Goal: Information Seeking & Learning: Compare options

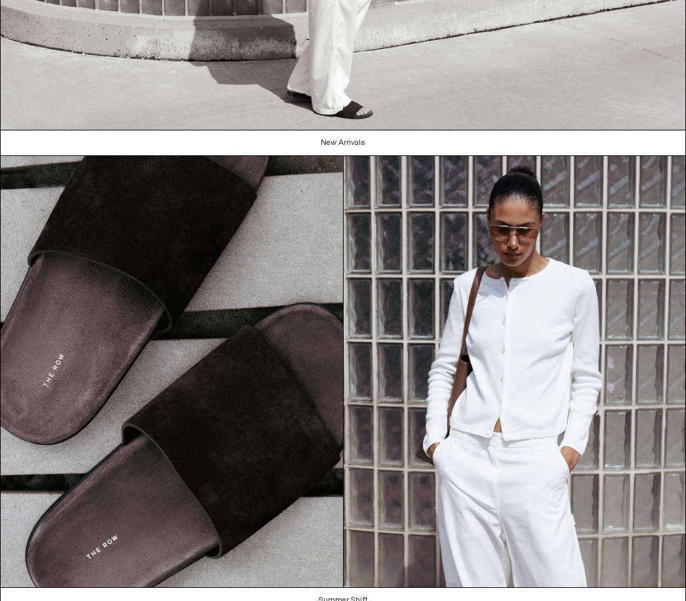
scroll to position [843, 0]
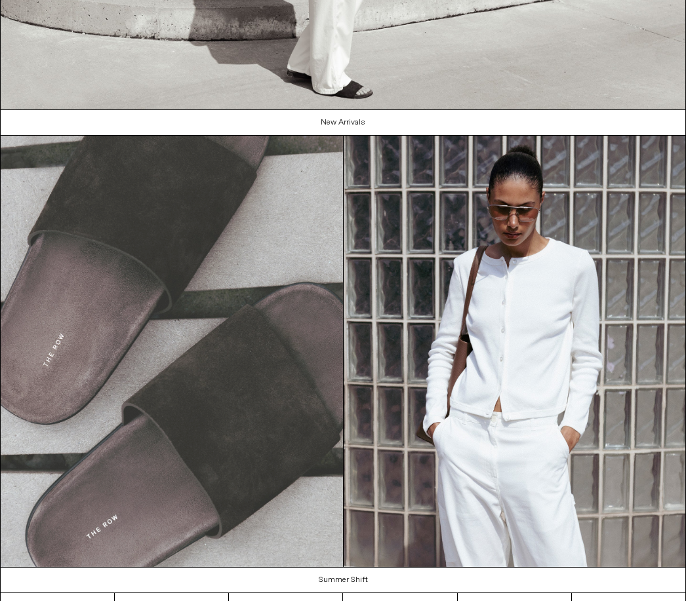
click at [104, 397] on img at bounding box center [172, 351] width 342 height 431
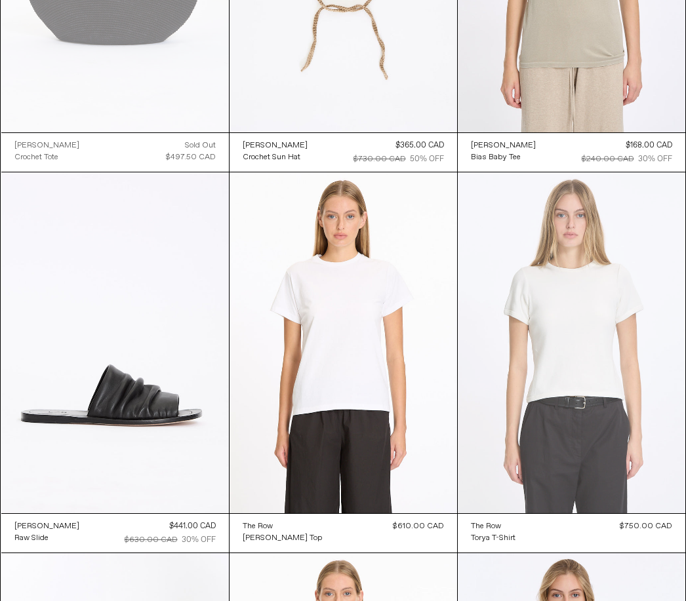
scroll to position [1046, 0]
click at [684, 500] on at bounding box center [572, 343] width 228 height 342
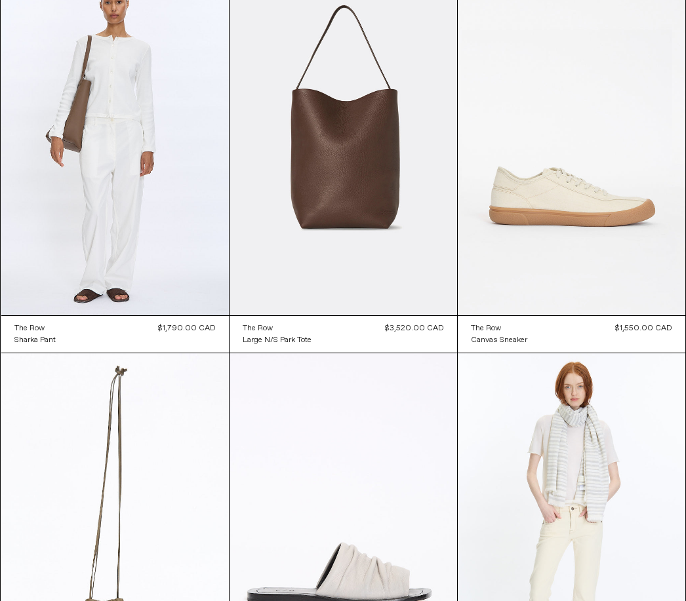
scroll to position [0, 0]
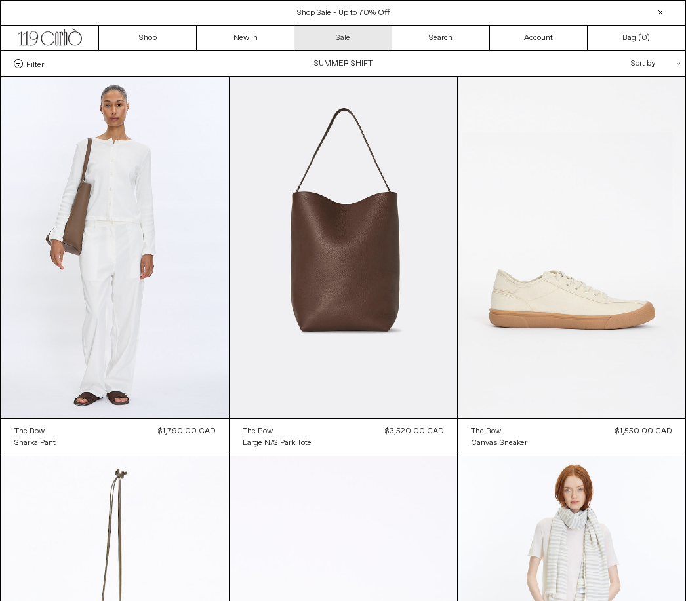
click at [364, 33] on link "Sale" at bounding box center [343, 38] width 98 height 25
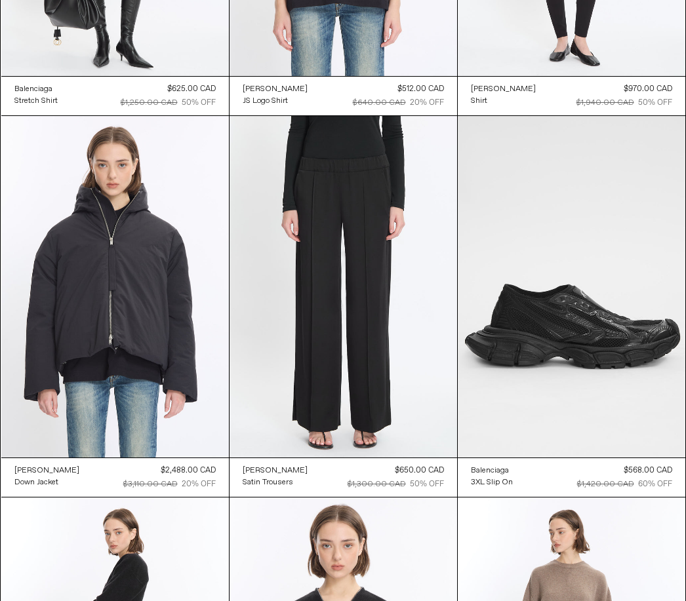
scroll to position [12935, 0]
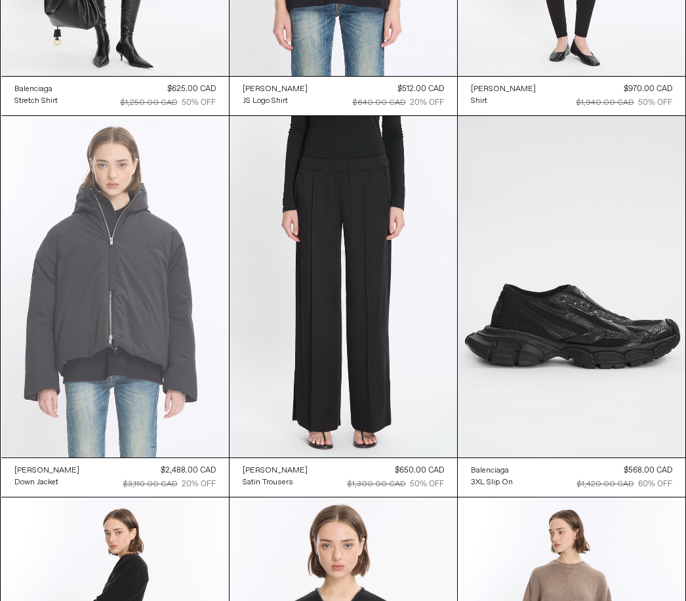
click at [98, 342] on at bounding box center [115, 287] width 228 height 342
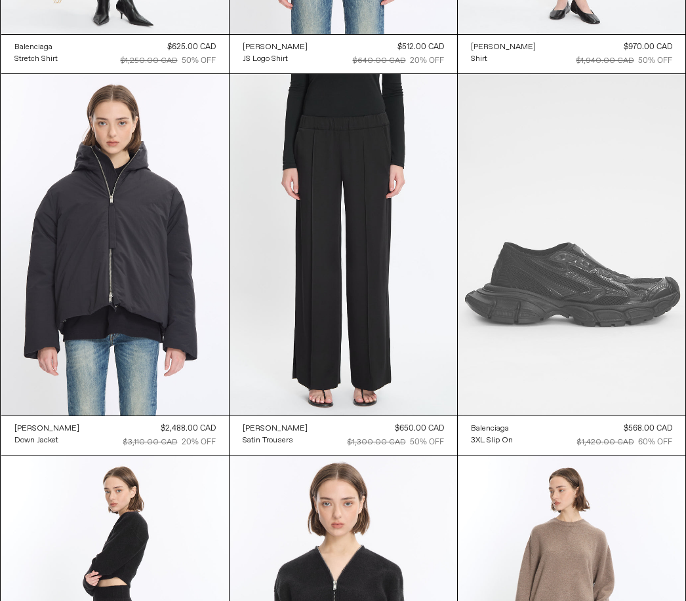
click at [621, 338] on at bounding box center [572, 245] width 228 height 342
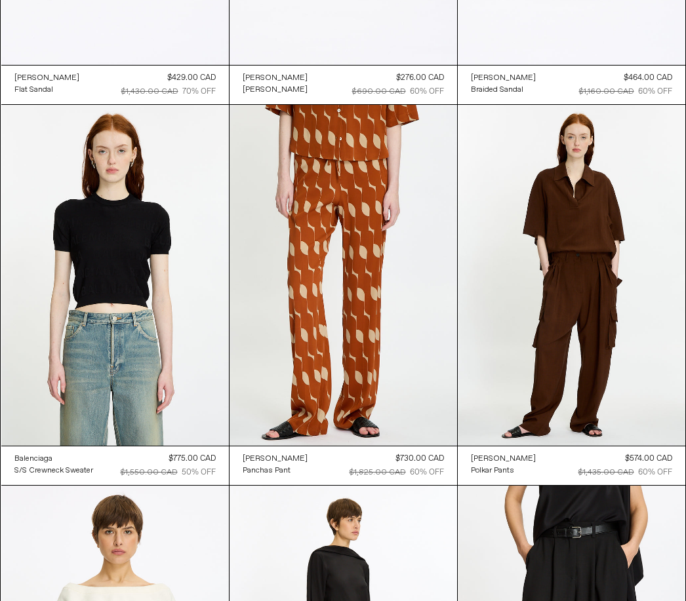
scroll to position [21069, 0]
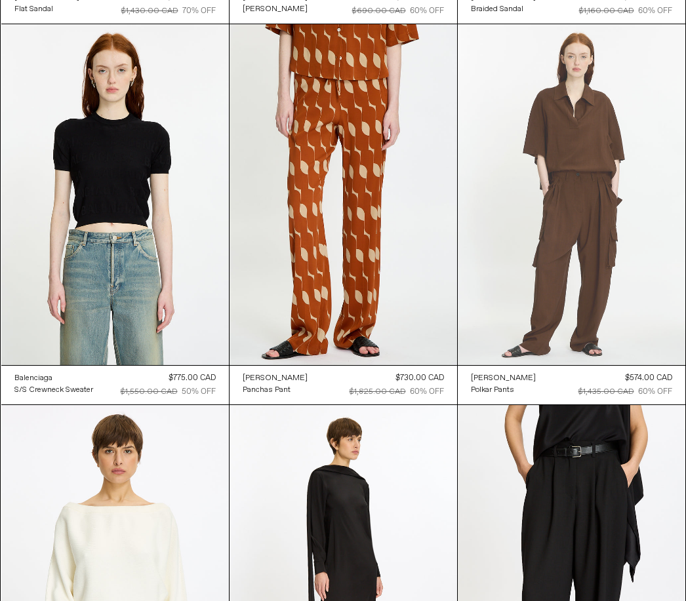
click at [611, 352] on at bounding box center [572, 195] width 228 height 342
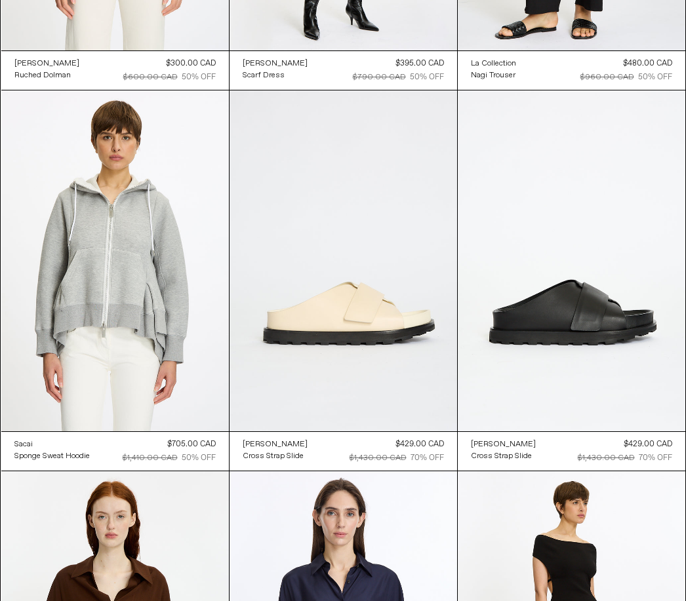
scroll to position [21832, 0]
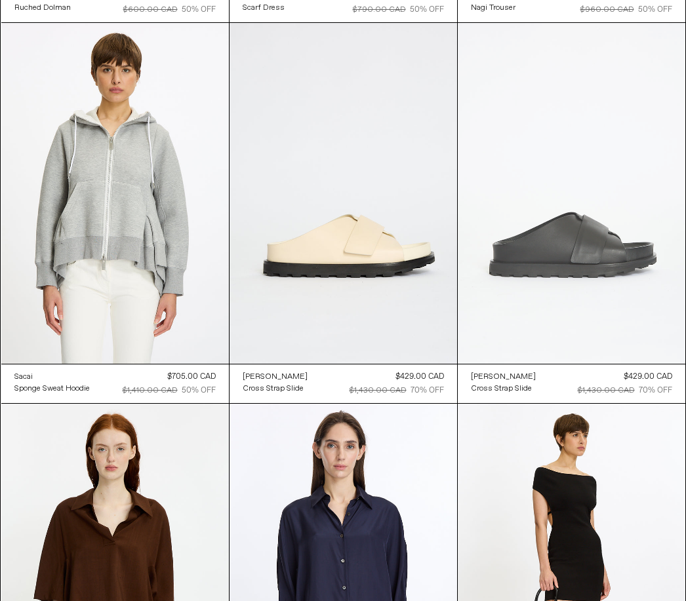
click at [640, 349] on at bounding box center [572, 194] width 228 height 342
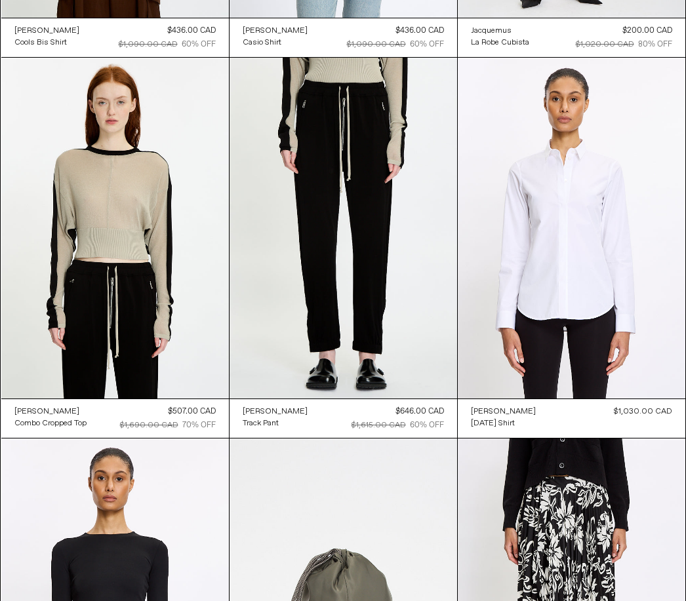
scroll to position [22560, 0]
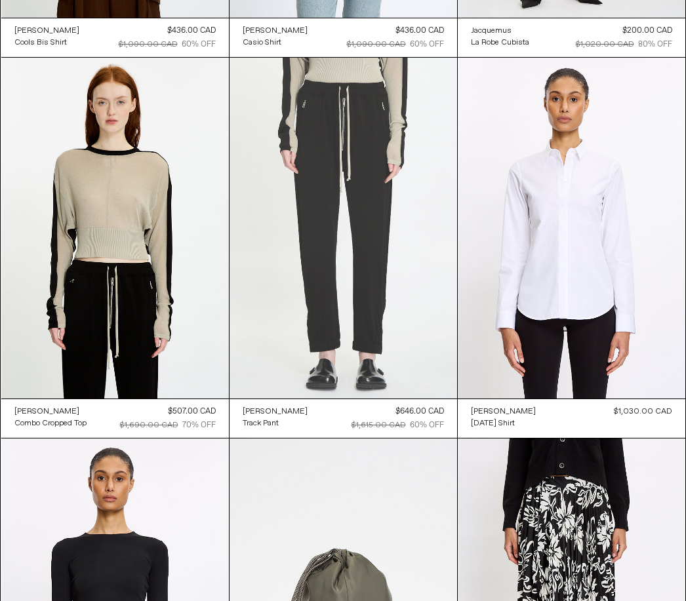
click at [315, 339] on at bounding box center [343, 229] width 228 height 342
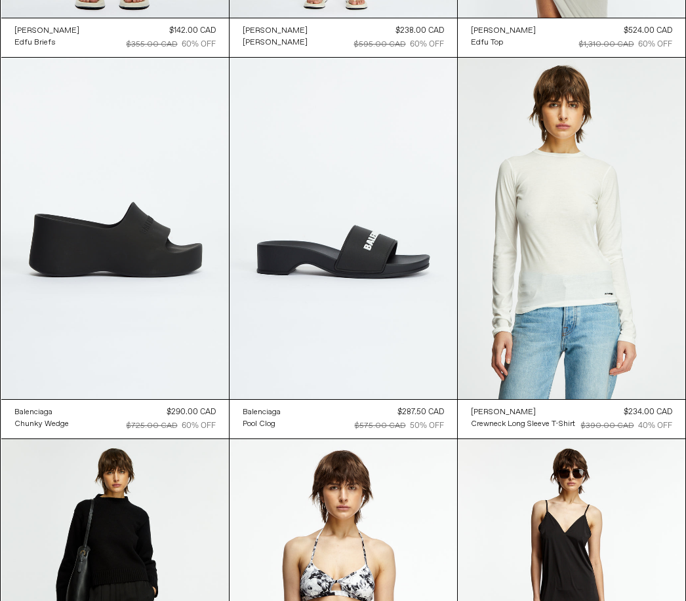
scroll to position [28302, 0]
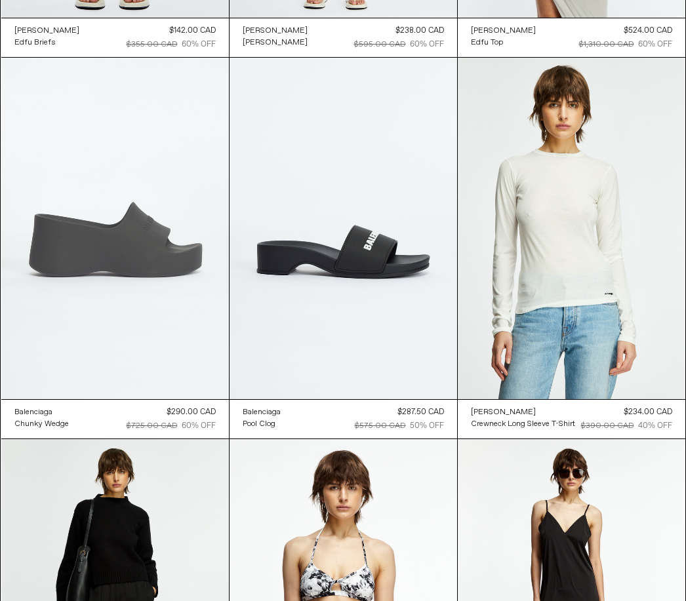
click at [45, 213] on at bounding box center [115, 229] width 228 height 342
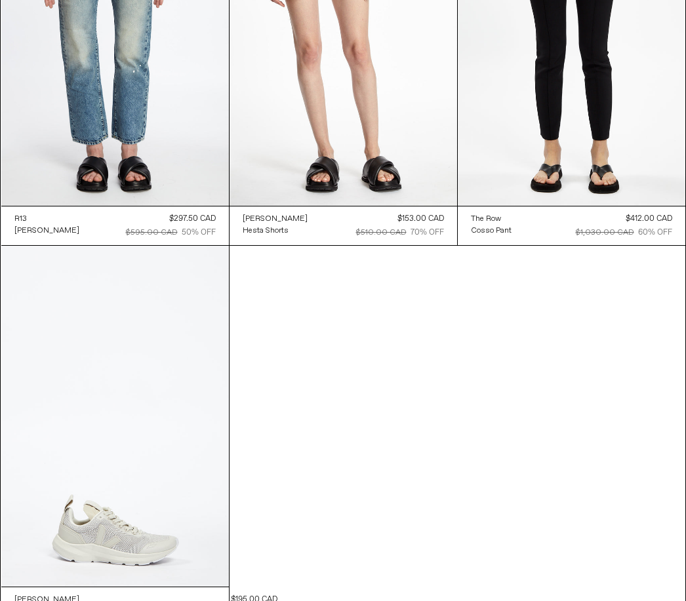
scroll to position [33845, 0]
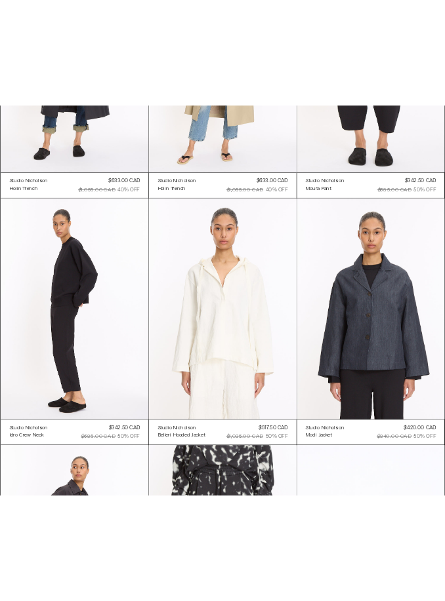
scroll to position [4290, 0]
